Goal: Information Seeking & Learning: Learn about a topic

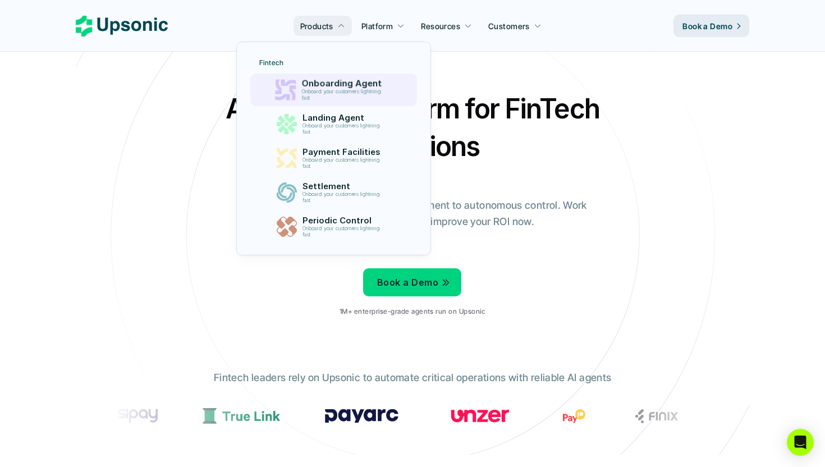
click at [359, 91] on p "Onboard your customers lightning fast" at bounding box center [343, 95] width 84 height 12
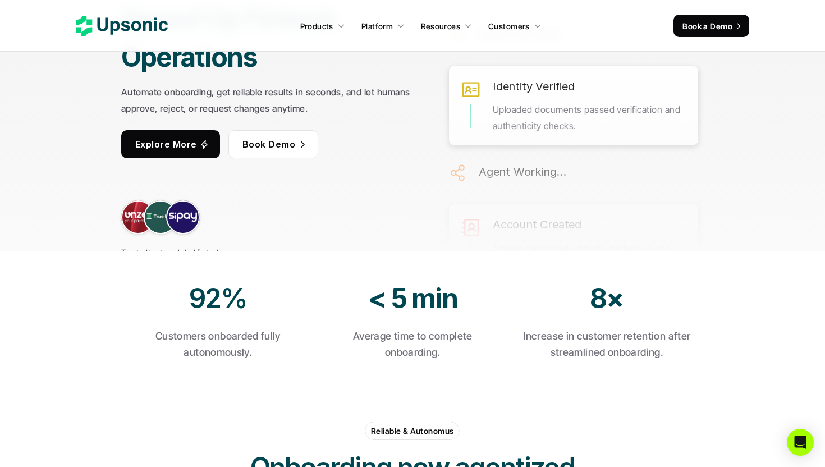
scroll to position [215, 0]
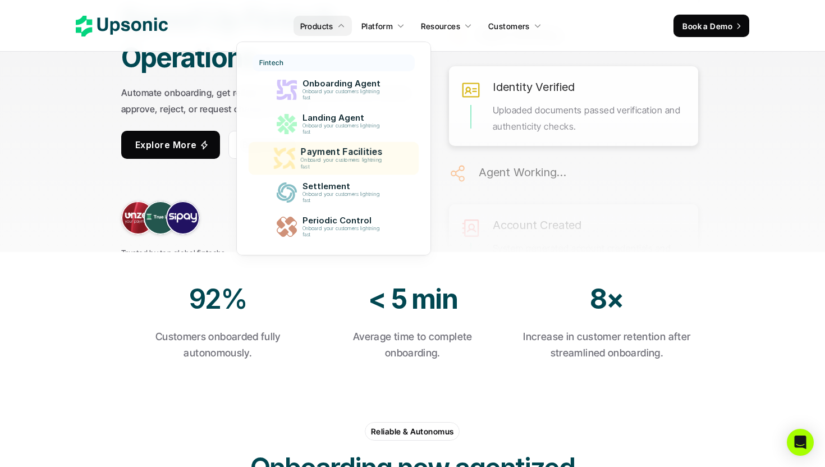
click at [337, 160] on p "Onboard your customers lightning fast" at bounding box center [343, 163] width 86 height 13
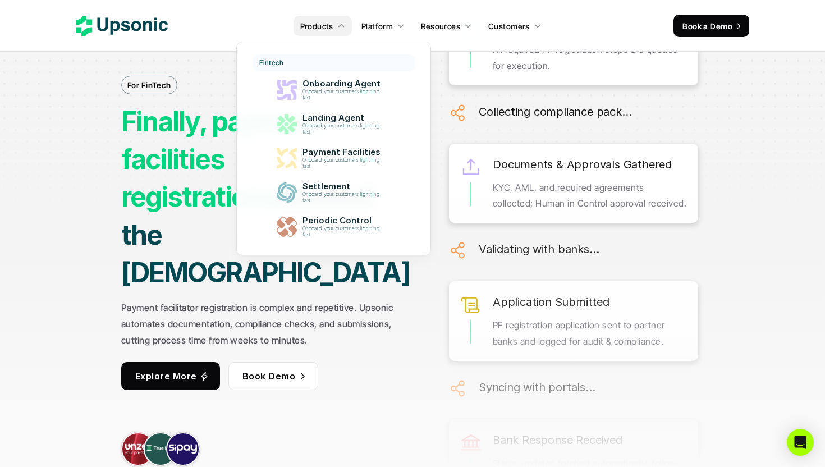
click at [337, 31] on div at bounding box center [333, 136] width 195 height 240
click at [333, 25] on p "Products" at bounding box center [316, 26] width 33 height 12
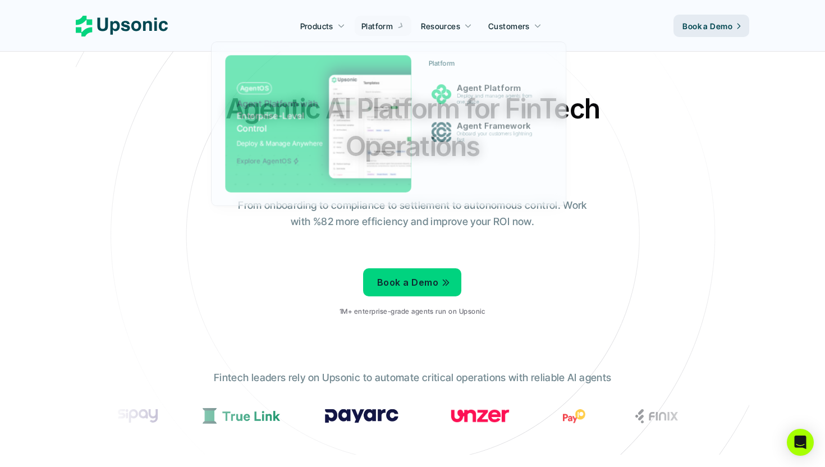
click at [342, 23] on div at bounding box center [393, 113] width 364 height 194
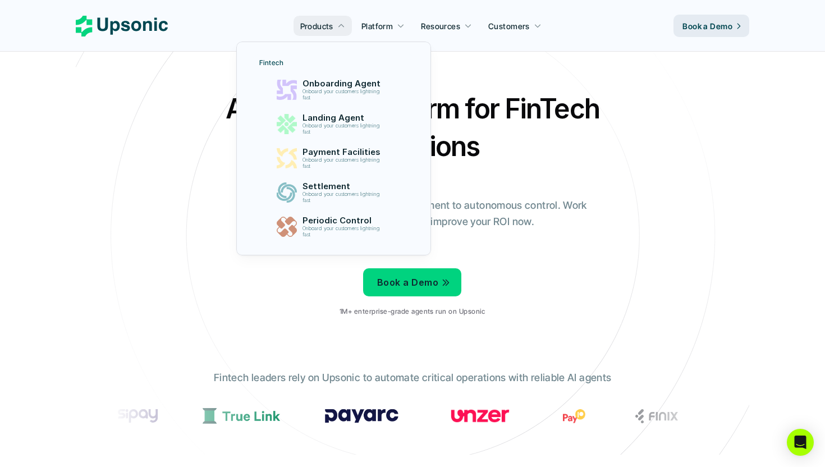
click at [337, 24] on link "Products" at bounding box center [322, 26] width 58 height 20
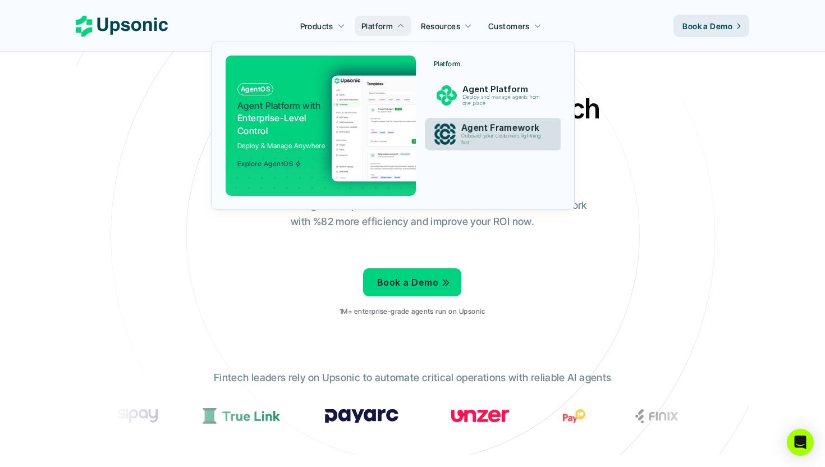
drag, startPoint x: 514, startPoint y: 143, endPoint x: 514, endPoint y: 113, distance: 29.7
click at [514, 113] on div "Platform Agent Platform Deploy and manage agents from one place Agent Framework…" at bounding box center [493, 106] width 133 height 100
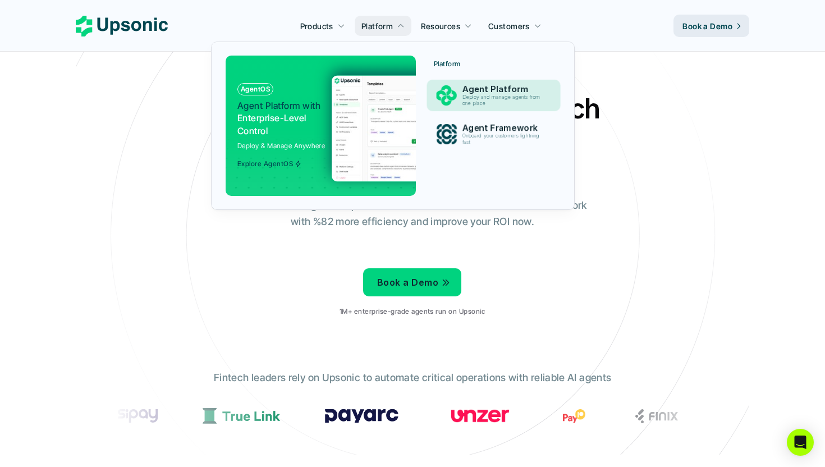
click at [494, 94] on p "Deploy and manage agents from one place" at bounding box center [503, 100] width 82 height 12
click at [476, 107] on div "Agent Platform Deploy and manage agents from one place" at bounding box center [503, 95] width 95 height 27
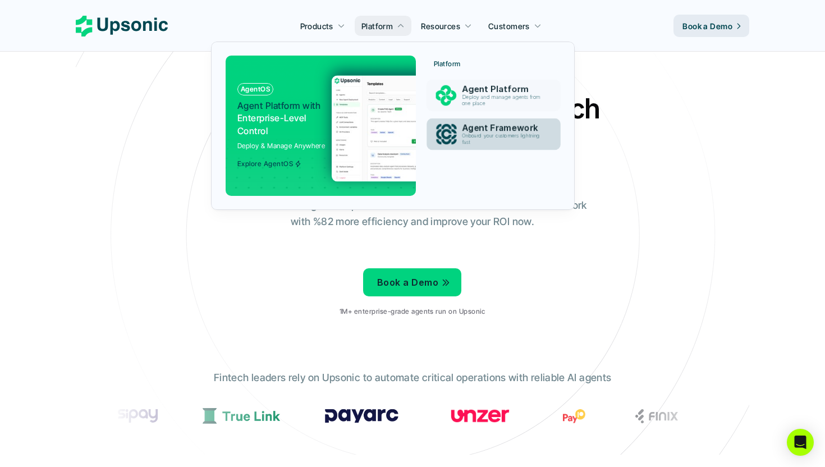
click at [472, 137] on p "Onboard your customers lightning fast" at bounding box center [503, 139] width 82 height 12
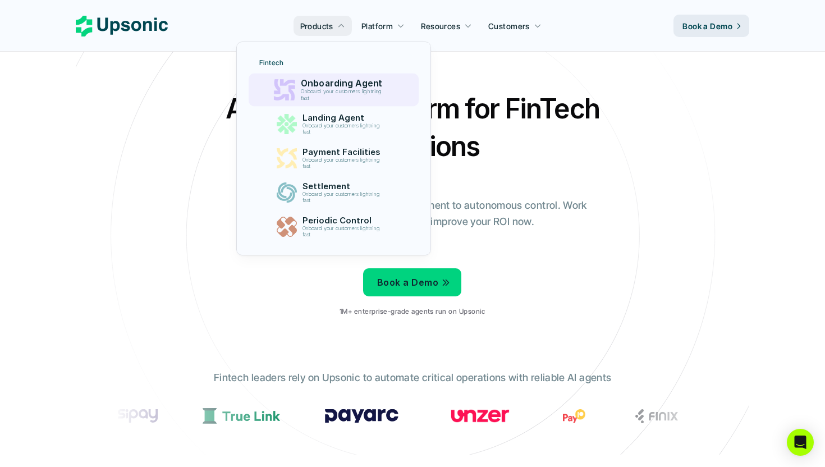
click at [355, 88] on p "Onboarding Agent" at bounding box center [343, 83] width 87 height 11
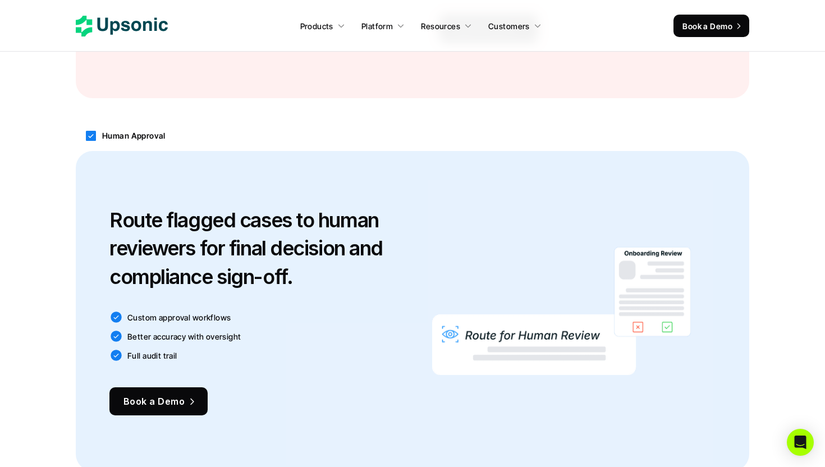
scroll to position [1412, 0]
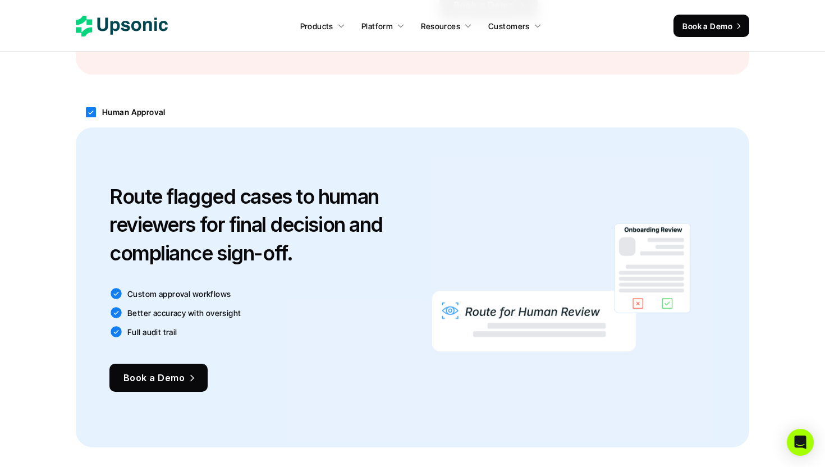
click at [89, 117] on icon at bounding box center [91, 112] width 10 height 10
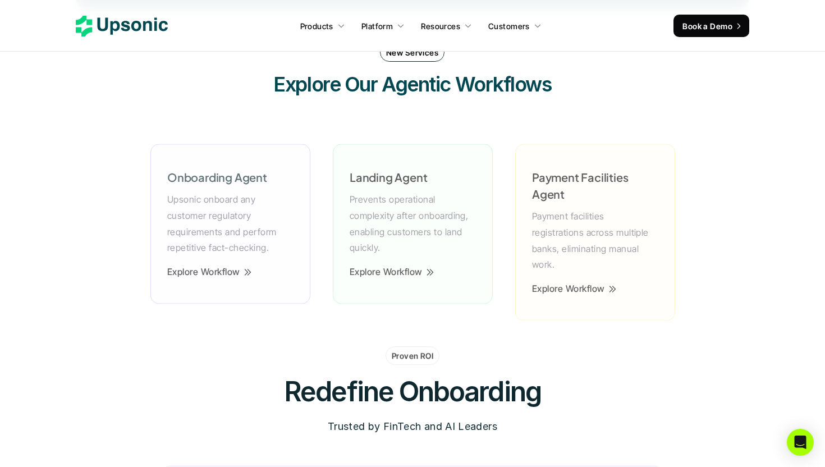
scroll to position [2719, 0]
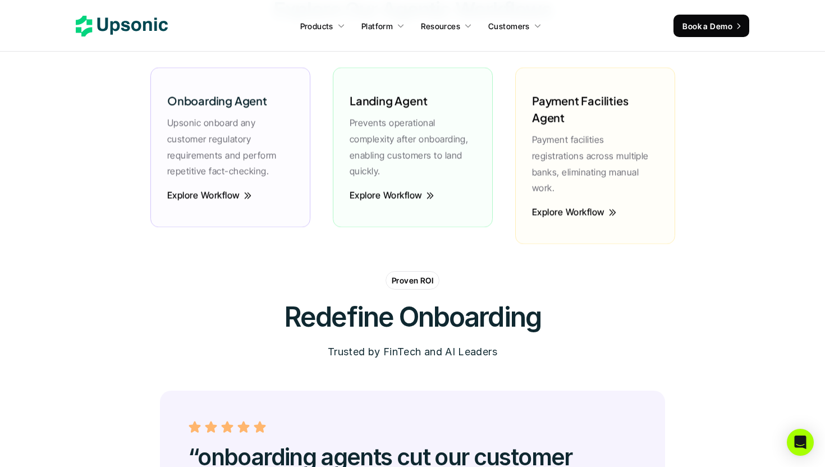
click at [568, 329] on div "Proven ROI Redefine Onboarding Trusted by [PERSON_NAME] and AI Leaders" at bounding box center [412, 331] width 673 height 120
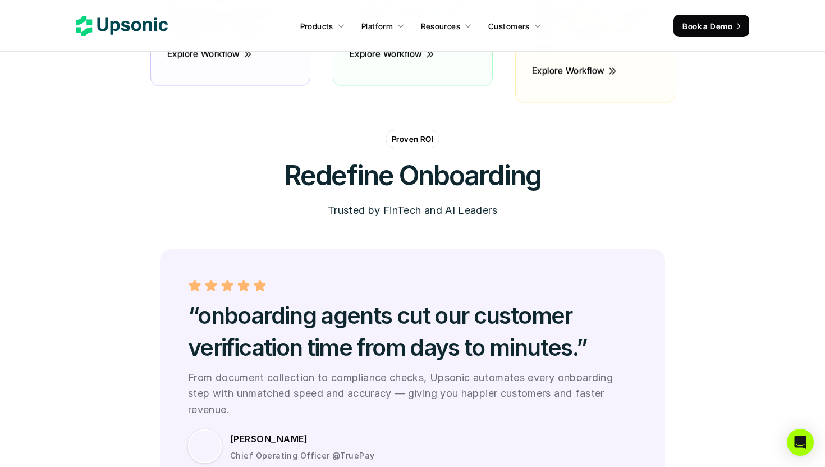
scroll to position [2900, 0]
